Goal: Transaction & Acquisition: Purchase product/service

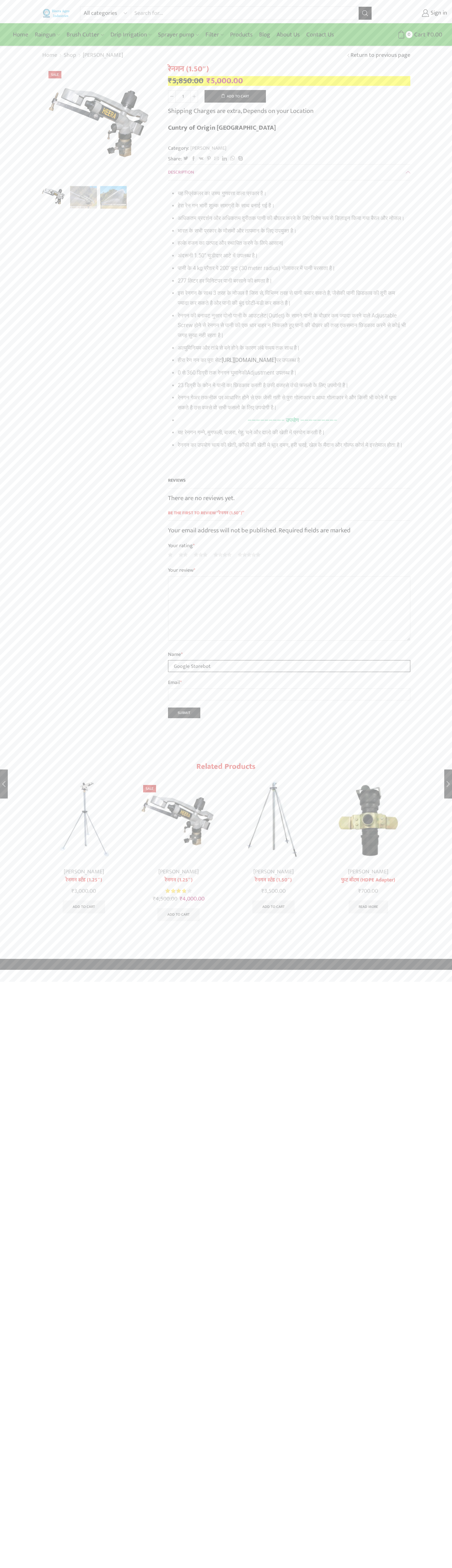
type input "Google Storebot"
click at [235, 96] on button "Add to cart" at bounding box center [235, 96] width 62 height 13
click at [407, 35] on span "Cart" at bounding box center [407, 35] width 13 height 9
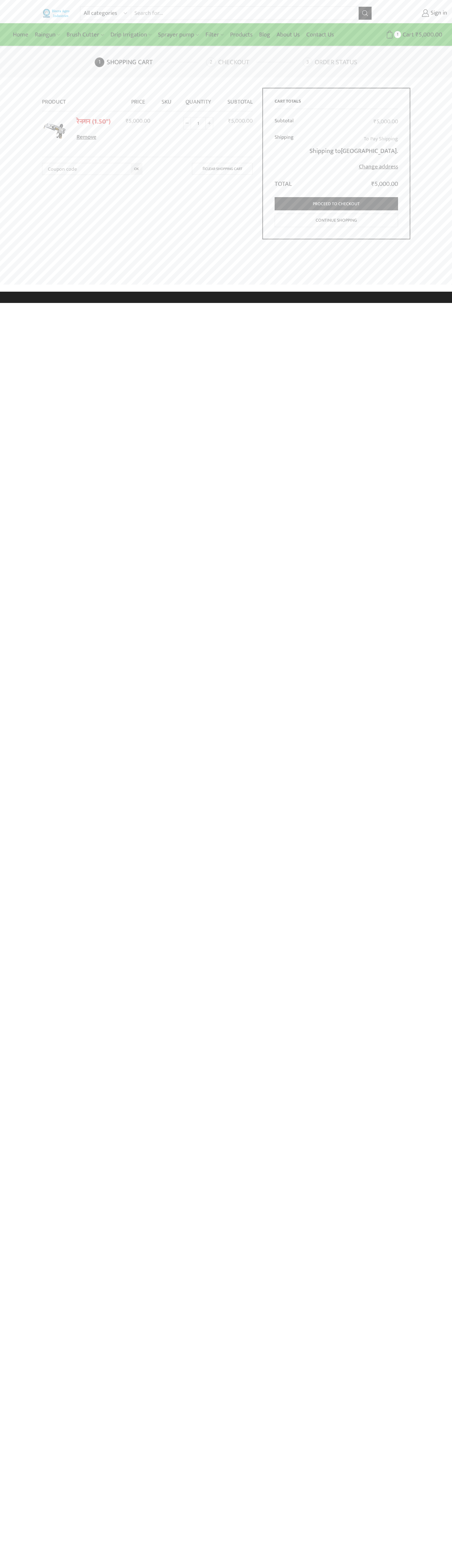
click at [206, 67] on link "Checkout" at bounding box center [253, 62] width 95 height 10
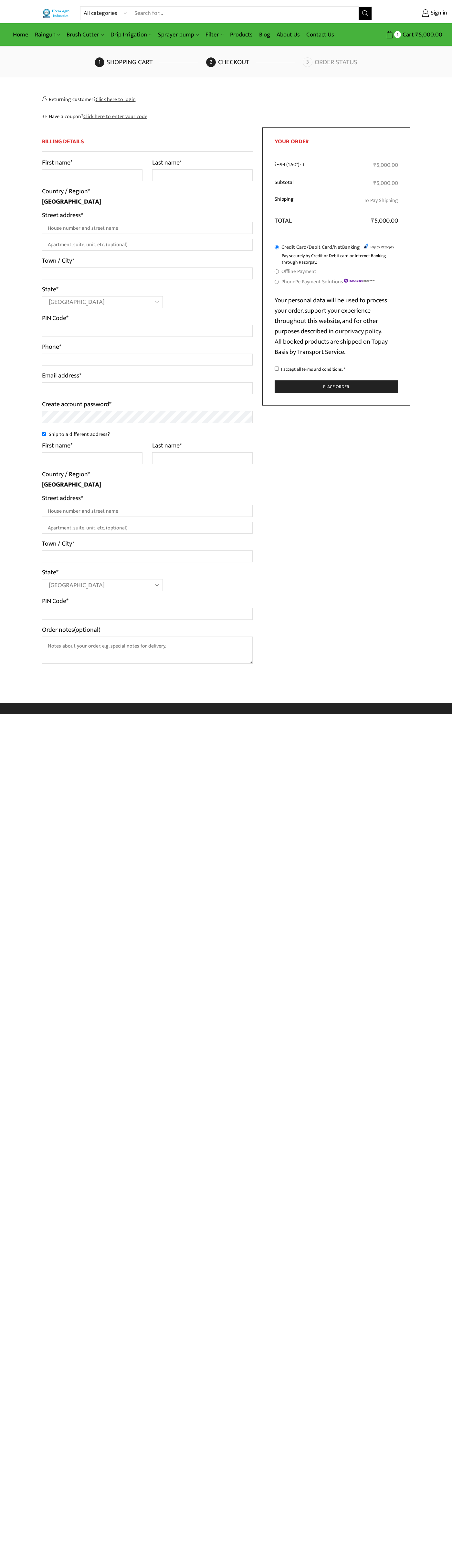
select select "MH"
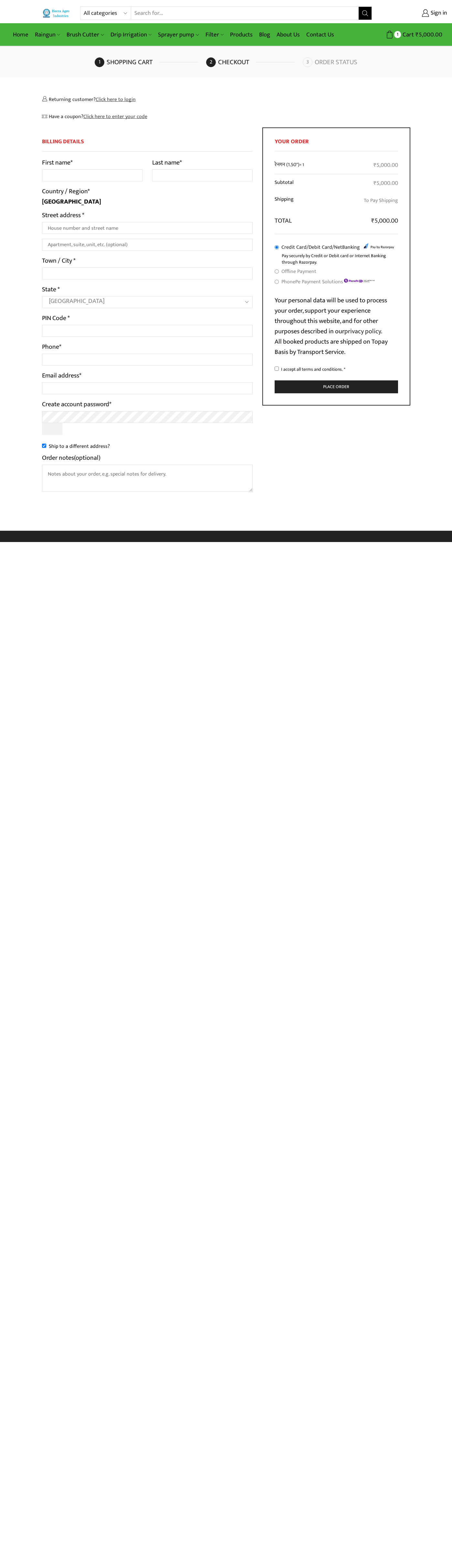
select select "MH"
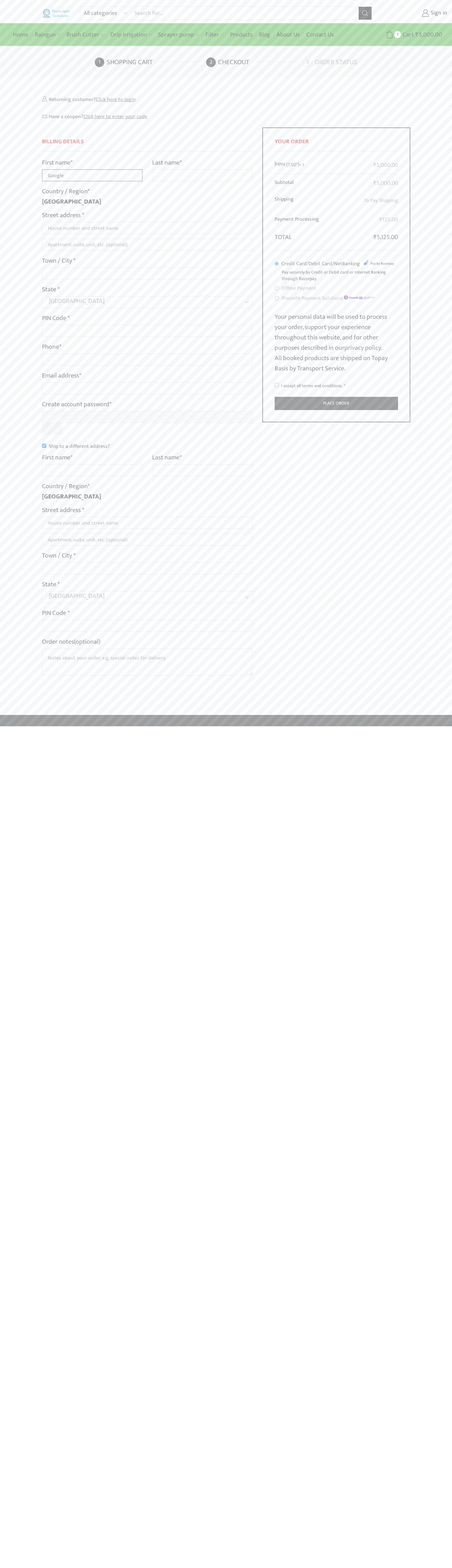
type input "Google"
type input "Storebot"
type input "1600 Amphitheatre Parkway"
type input "First floor"
type input "mountain view"
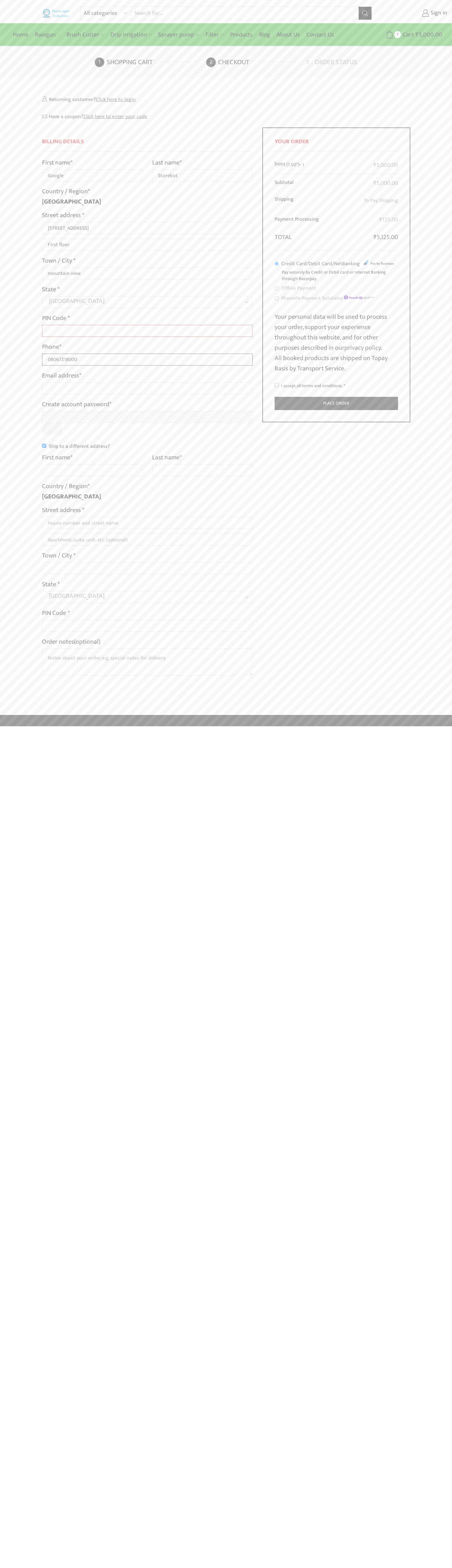
type input "08067218000"
type input "johnsmith007@storebotmail.joonix.net"
type input "Google"
type input "Storebot"
type input "1600 Amphitheatre Parkway"
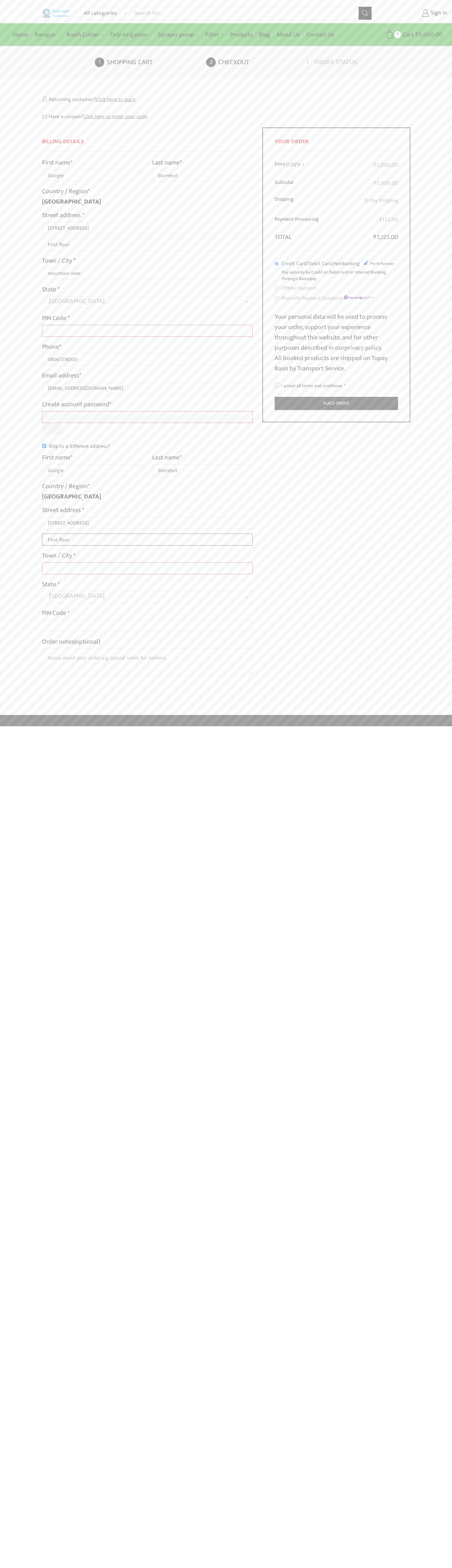
type input "First floor"
type input "mountain view"
click at [277, 385] on input "I accept all terms and conditions. *" at bounding box center [277, 385] width 4 height 4
checkbox input "true"
click at [72, 642] on label "Order notes (optional)" at bounding box center [71, 642] width 58 height 10
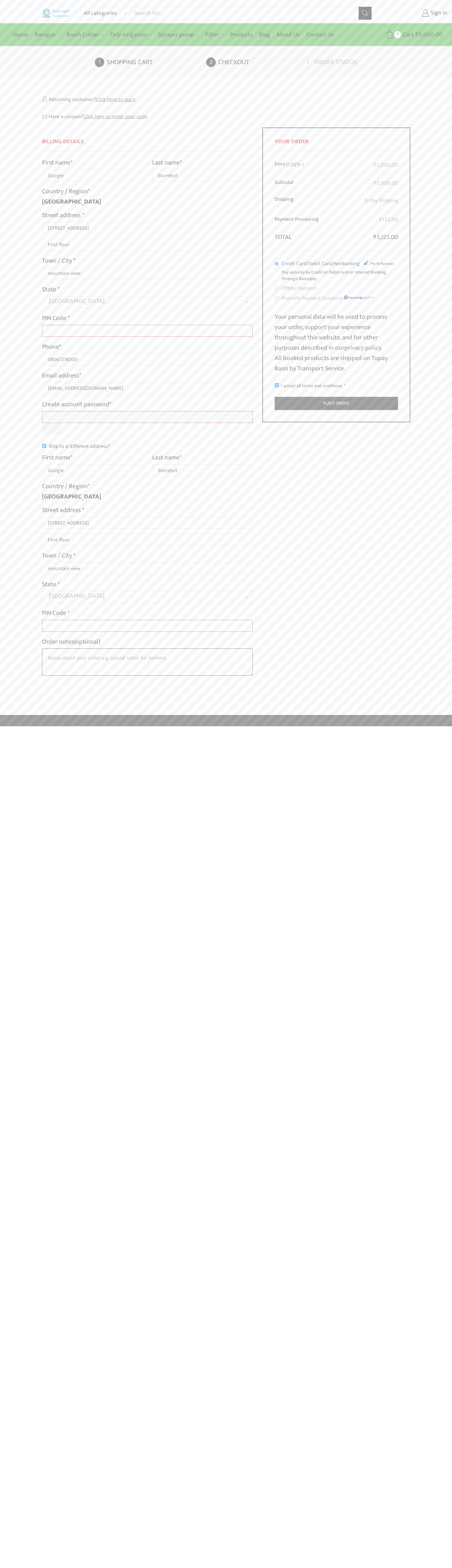
click at [72, 648] on textarea "Order notes (optional)" at bounding box center [147, 662] width 211 height 27
type input "Google"
type input "Storebot"
type input "1600 Amphitheatre Parkway"
type input "First floor"
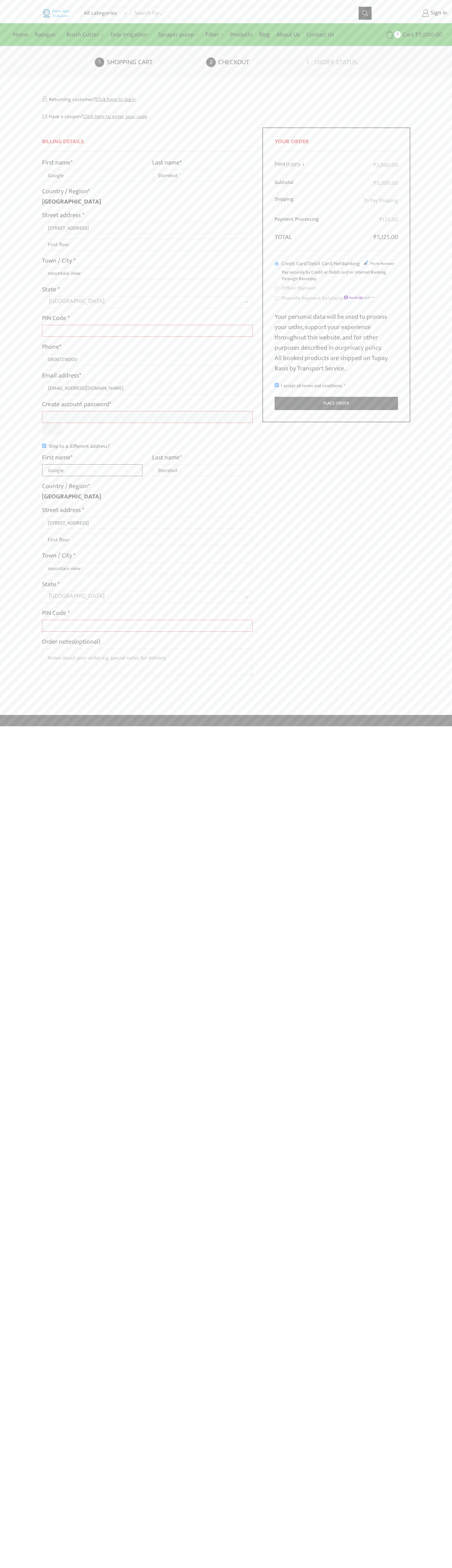
type input "Google"
type input "Storebot"
type input "1600 Amphitheatre Parkway"
type input "First floor"
click at [72, 642] on label "Order notes (optional)" at bounding box center [71, 642] width 58 height 10
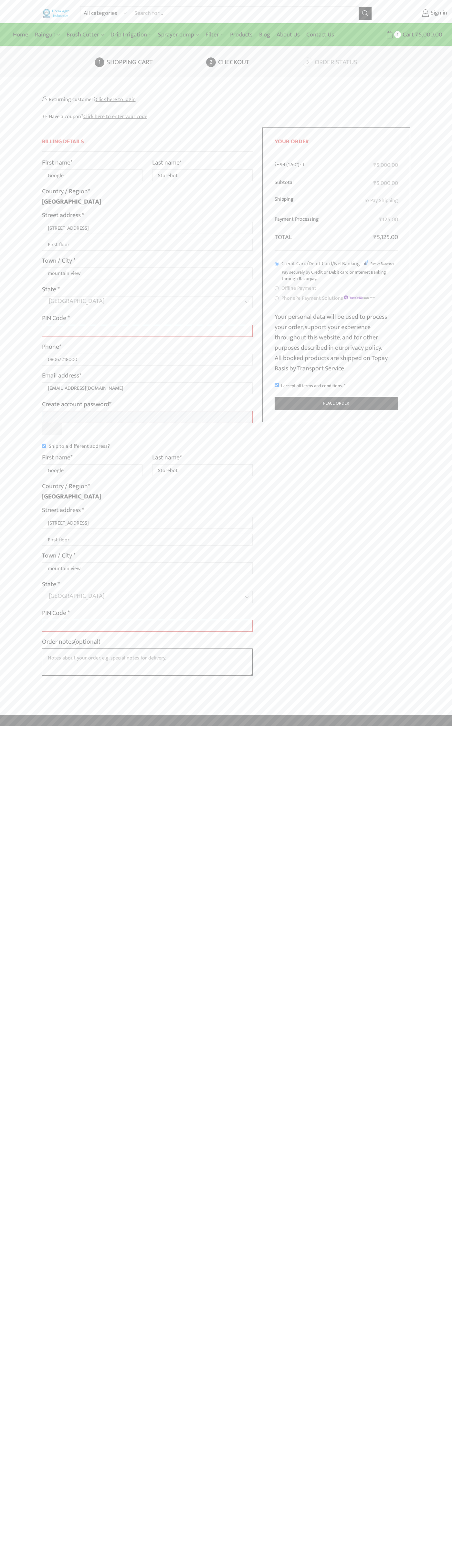
click at [72, 648] on textarea "Order notes (optional)" at bounding box center [147, 662] width 211 height 27
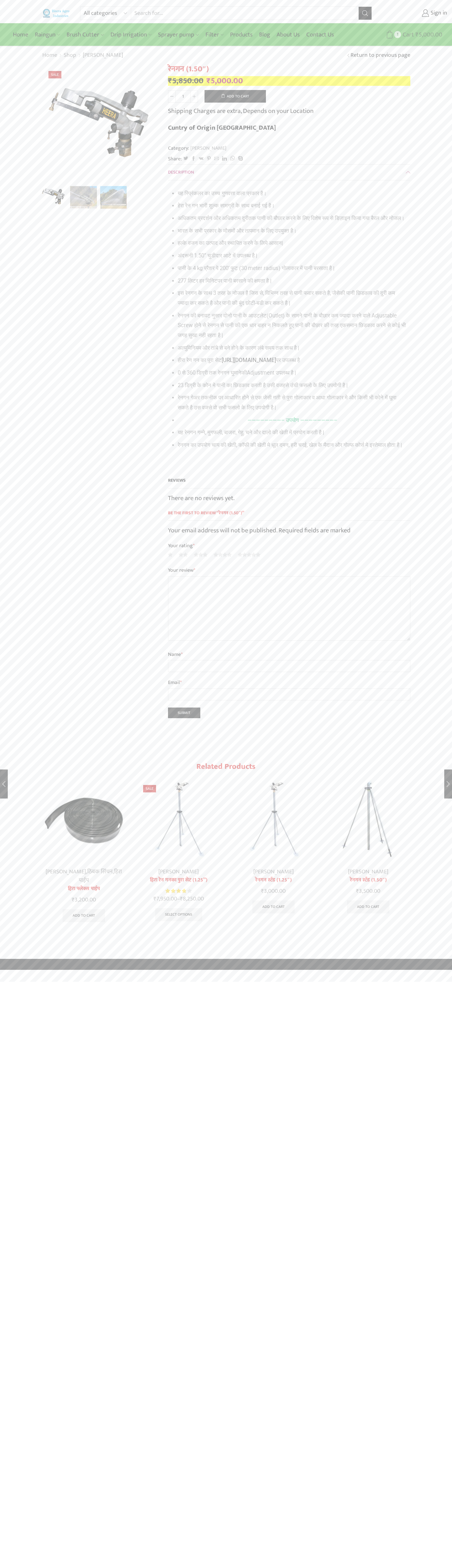
click at [389, 35] on icon at bounding box center [389, 34] width 8 height 8
